Goal: Information Seeking & Learning: Learn about a topic

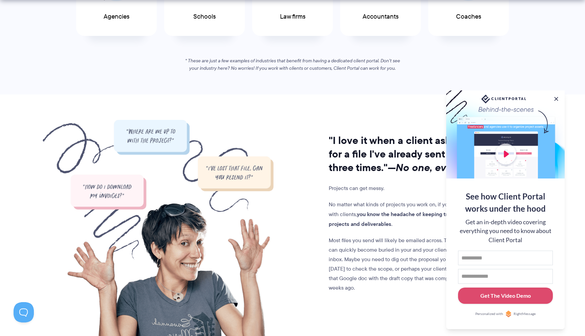
scroll to position [545, 0]
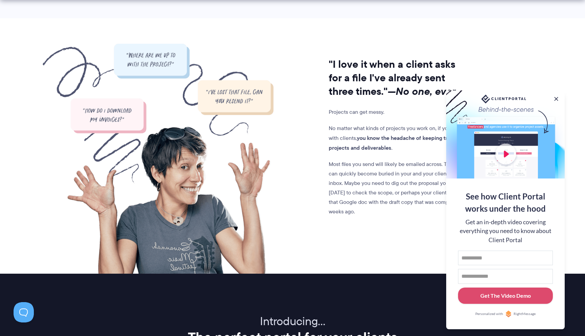
click at [512, 155] on div at bounding box center [505, 134] width 119 height 88
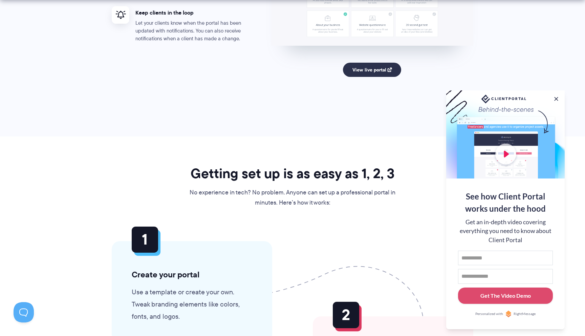
scroll to position [1453, 0]
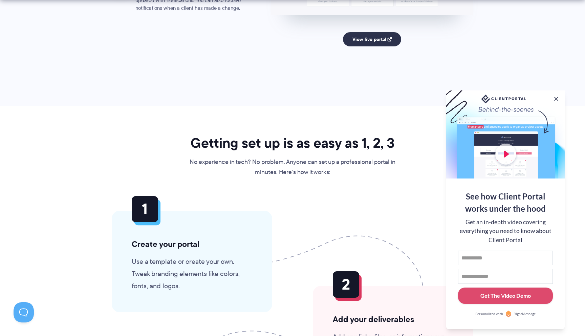
click at [508, 148] on div at bounding box center [505, 134] width 119 height 88
click at [508, 149] on div at bounding box center [505, 134] width 119 height 88
click at [556, 97] on button at bounding box center [556, 99] width 8 height 8
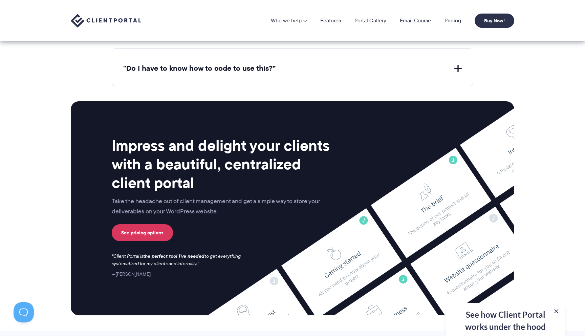
scroll to position [2626, 0]
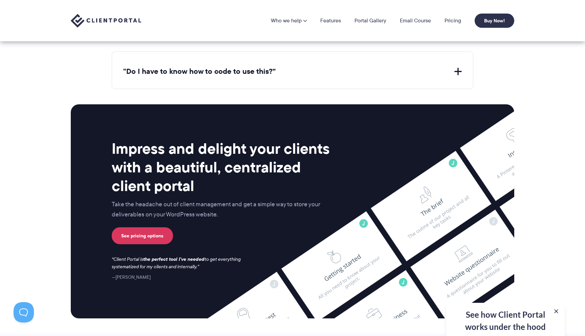
click at [36, 165] on section "Impress and delight your clients with a beautiful, centralized client portal Ta…" at bounding box center [292, 211] width 585 height 244
click at [535, 133] on section "Impress and delight your clients with a beautiful, centralized client portal Ta…" at bounding box center [292, 211] width 585 height 244
click at [518, 151] on div "Impress and delight your clients with a beautiful, centralized client portal Ta…" at bounding box center [292, 211] width 461 height 214
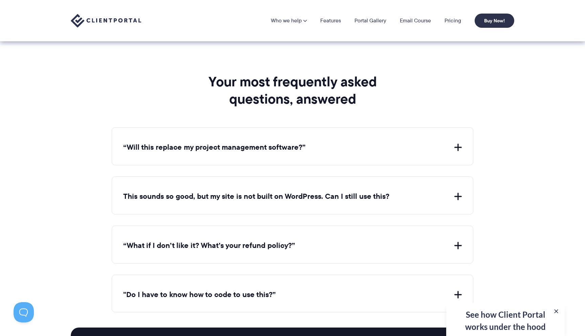
scroll to position [2402, 0]
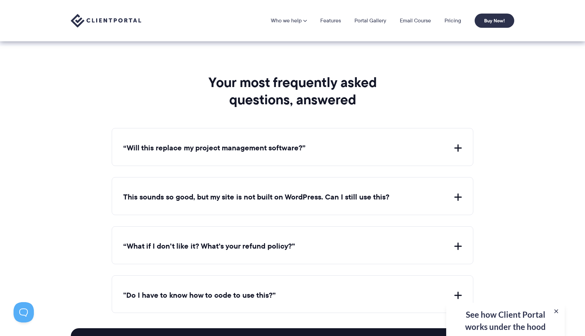
click at [214, 143] on button "“Will this replace my project management software?”" at bounding box center [292, 148] width 339 height 10
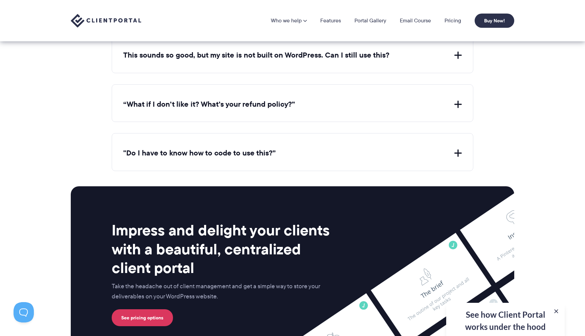
scroll to position [2544, 0]
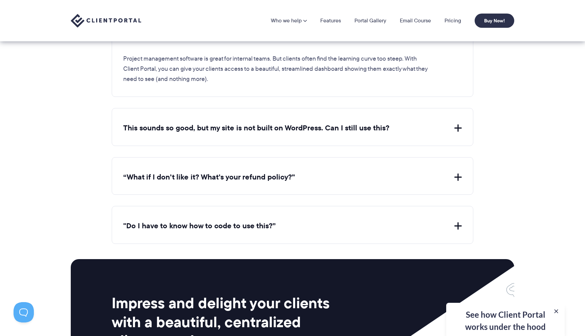
click at [223, 221] on button ""Do I have to know how to code to use this?”" at bounding box center [292, 226] width 339 height 10
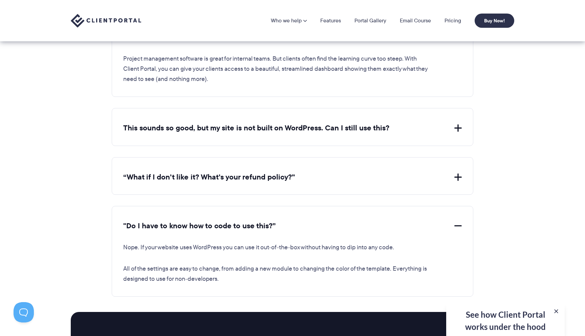
click at [232, 184] on div "“What if I don’t like it? What’s your refund policy?” If Client Portal doesn't …" at bounding box center [293, 176] width 362 height 38
click at [233, 180] on div "“What if I don’t like it? What’s your refund policy?” If Client Portal doesn't …" at bounding box center [293, 176] width 362 height 38
click at [233, 174] on button "“What if I don’t like it? What’s your refund policy?”" at bounding box center [292, 177] width 339 height 10
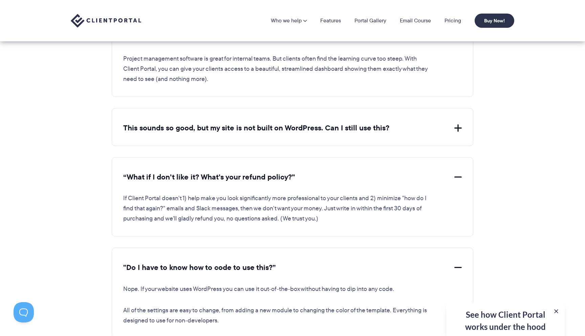
click at [269, 123] on button "This sounds so good, but my site is not built on WordPress. Can I still use thi…" at bounding box center [292, 128] width 339 height 10
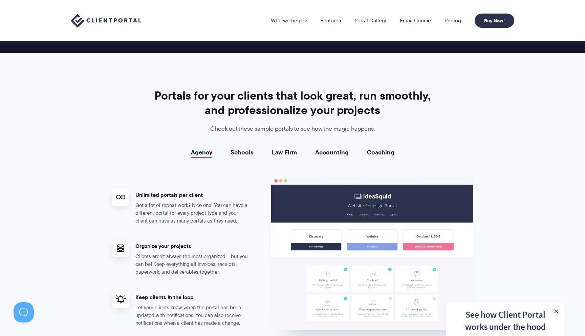
scroll to position [1111, 0]
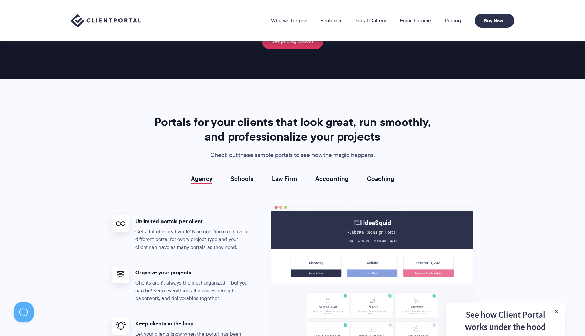
click at [248, 187] on div "Agency Schools Law Firm Accounting Coaching Agency Unlimited portals per client…" at bounding box center [293, 293] width 362 height 236
click at [240, 177] on link "Schools" at bounding box center [242, 178] width 23 height 7
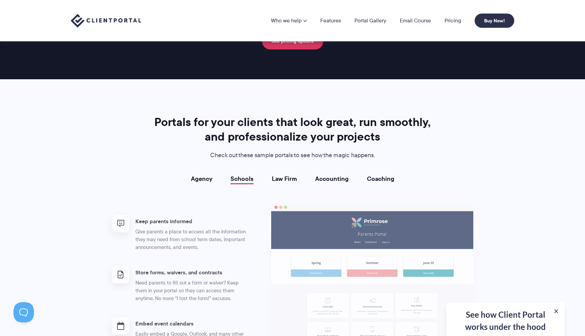
click at [198, 175] on link "Agency" at bounding box center [201, 178] width 21 height 7
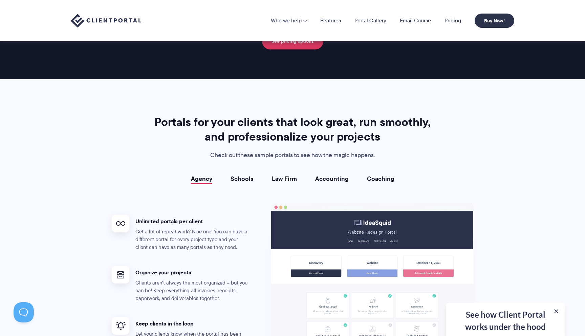
click at [253, 178] on link "Schools" at bounding box center [242, 178] width 23 height 7
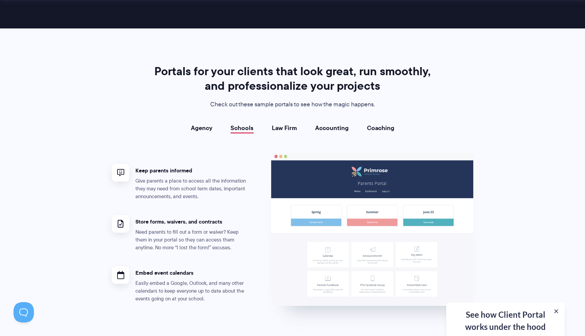
scroll to position [1163, 0]
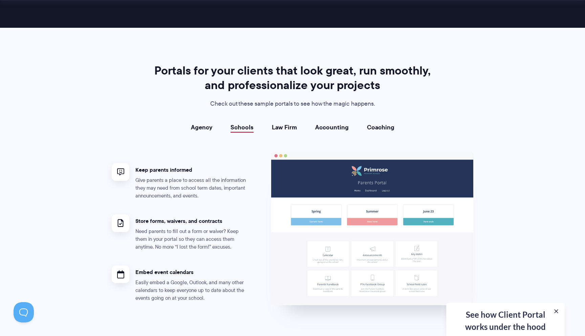
click at [292, 126] on link "Law Firm" at bounding box center [284, 127] width 25 height 7
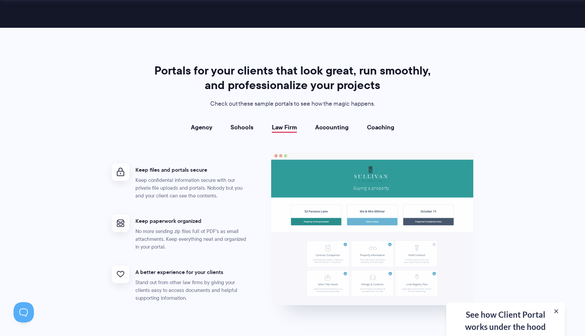
click at [338, 127] on link "Accounting" at bounding box center [332, 127] width 34 height 7
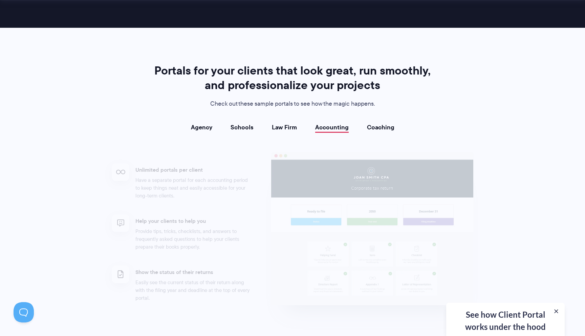
click at [378, 124] on link "Coaching" at bounding box center [380, 127] width 27 height 7
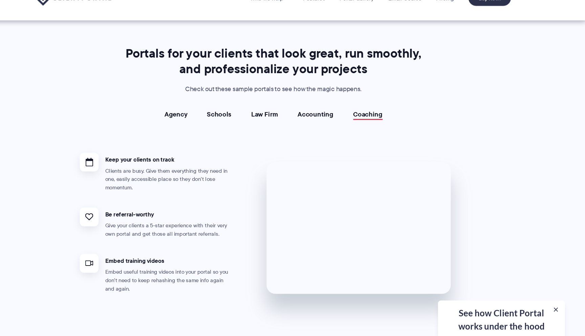
scroll to position [1161, 0]
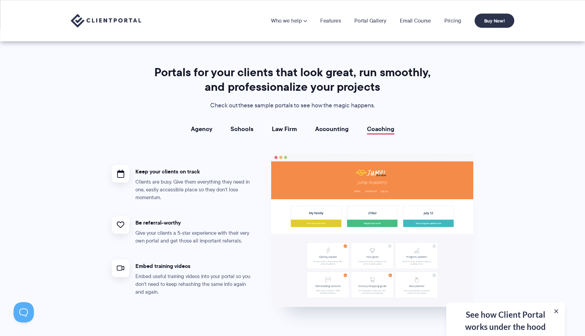
click at [346, 119] on div "Portals for your clients that look great, run smoothly, and professionalize you…" at bounding box center [292, 190] width 379 height 251
click at [344, 126] on link "Accounting" at bounding box center [332, 129] width 34 height 7
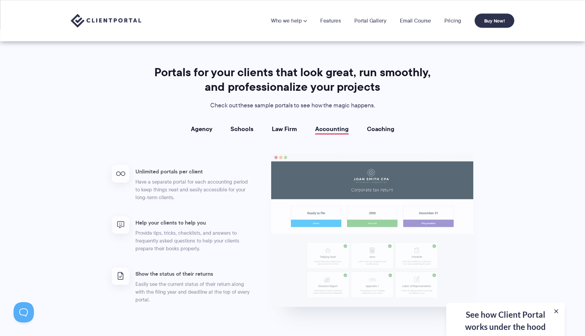
click at [282, 130] on link "Law Firm" at bounding box center [284, 129] width 25 height 7
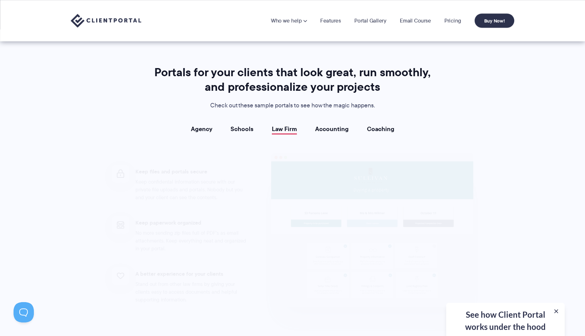
click at [237, 130] on link "Schools" at bounding box center [242, 129] width 23 height 7
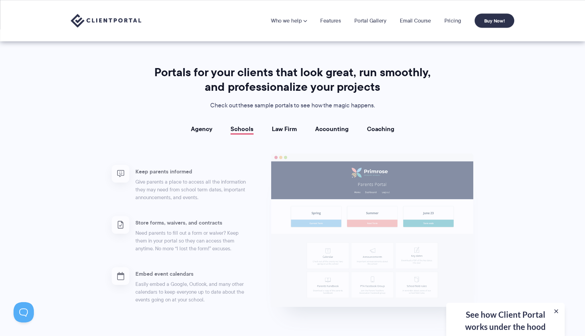
click at [196, 131] on link "Agency" at bounding box center [201, 129] width 21 height 7
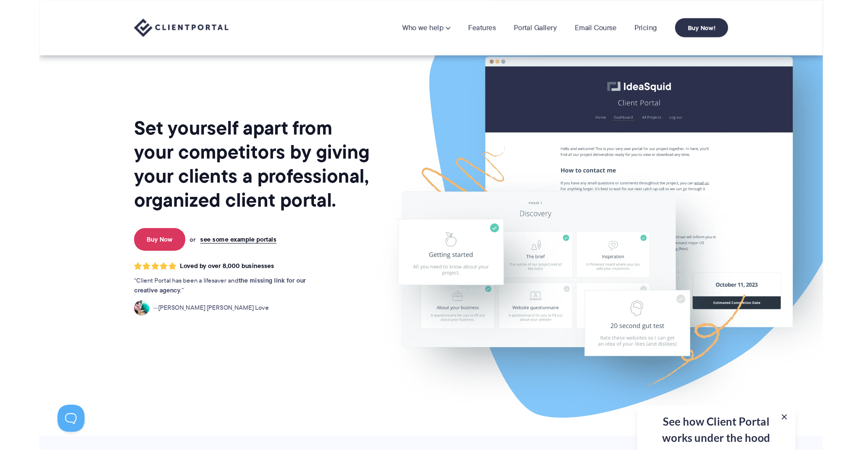
scroll to position [0, 0]
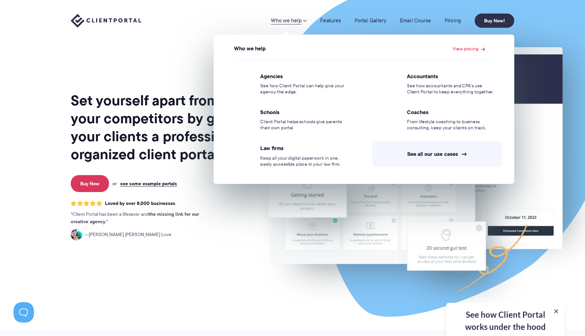
click at [307, 21] on span at bounding box center [305, 20] width 4 height 5
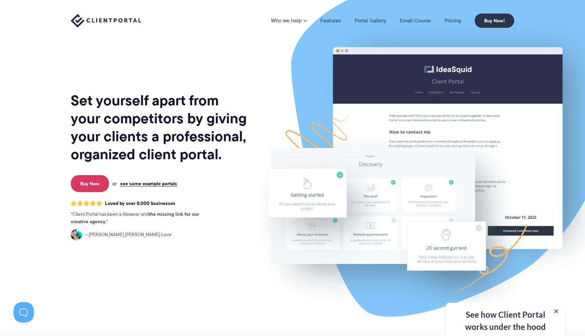
click at [307, 21] on span at bounding box center [305, 20] width 4 height 5
click at [30, 156] on section "Set yourself apart from your competitors by giving your clients a professional,…" at bounding box center [292, 165] width 585 height 330
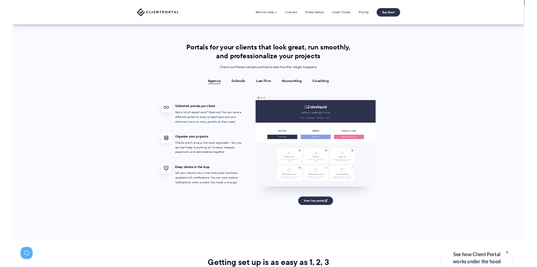
scroll to position [1107, 0]
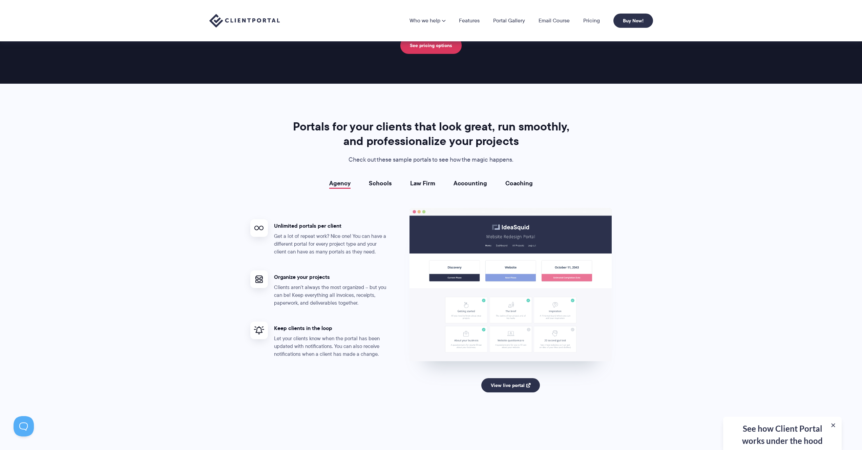
click at [389, 183] on link "Schools" at bounding box center [380, 183] width 23 height 7
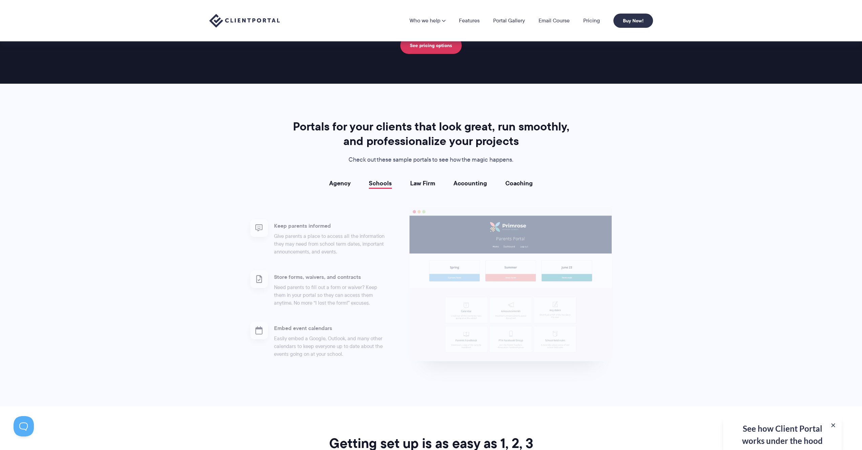
click at [422, 185] on link "Law Firm" at bounding box center [422, 183] width 25 height 7
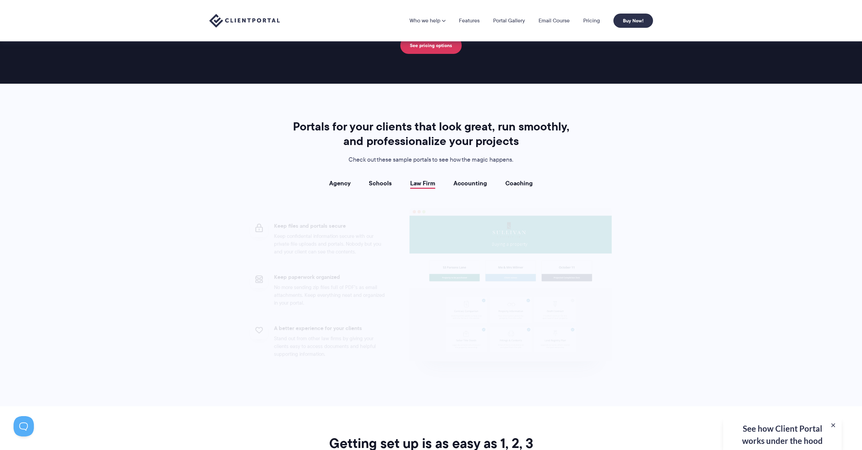
click at [450, 181] on li "Accounting" at bounding box center [470, 183] width 52 height 7
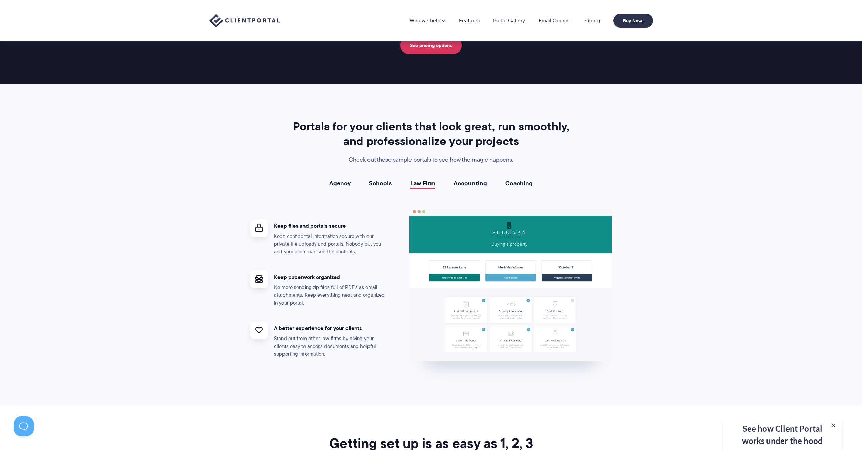
click at [498, 181] on li "Coaching" at bounding box center [519, 183] width 46 height 7
click at [511, 183] on link "Coaching" at bounding box center [518, 183] width 27 height 7
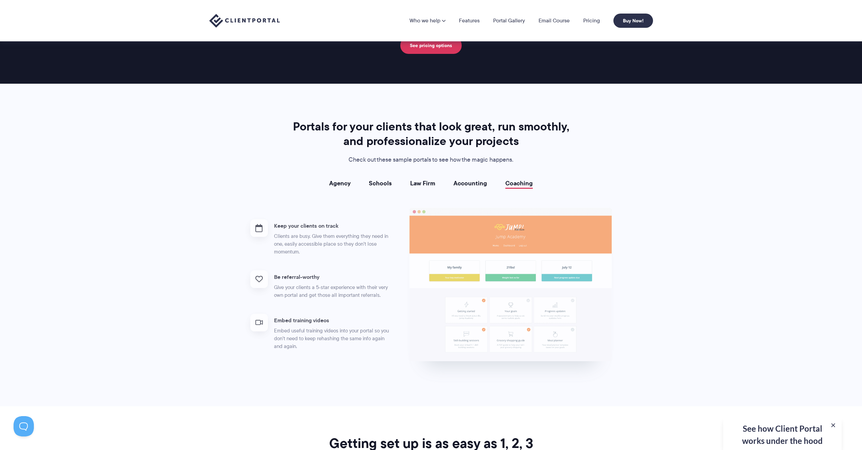
click at [470, 186] on link "Accounting" at bounding box center [470, 183] width 34 height 7
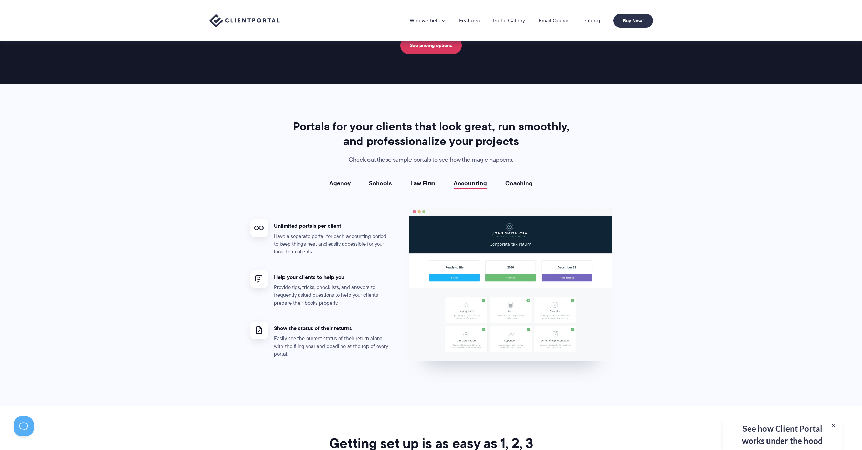
click at [390, 184] on link "Schools" at bounding box center [380, 183] width 23 height 7
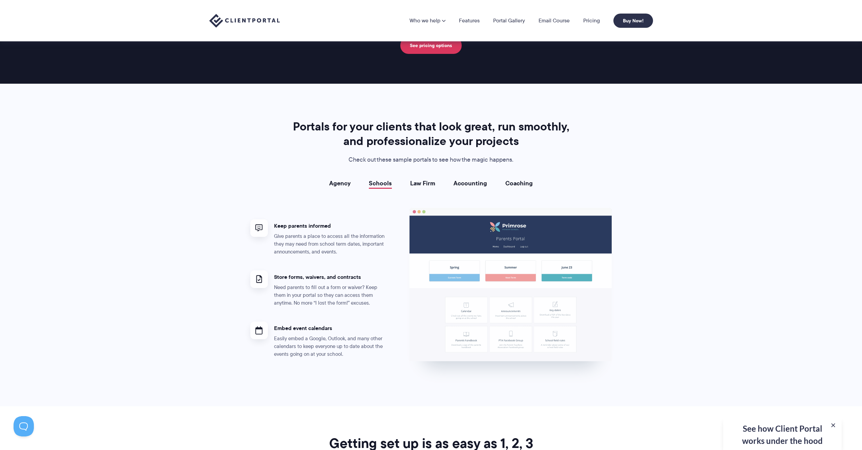
click at [343, 183] on link "Agency" at bounding box center [339, 183] width 21 height 7
